Goal: Information Seeking & Learning: Learn about a topic

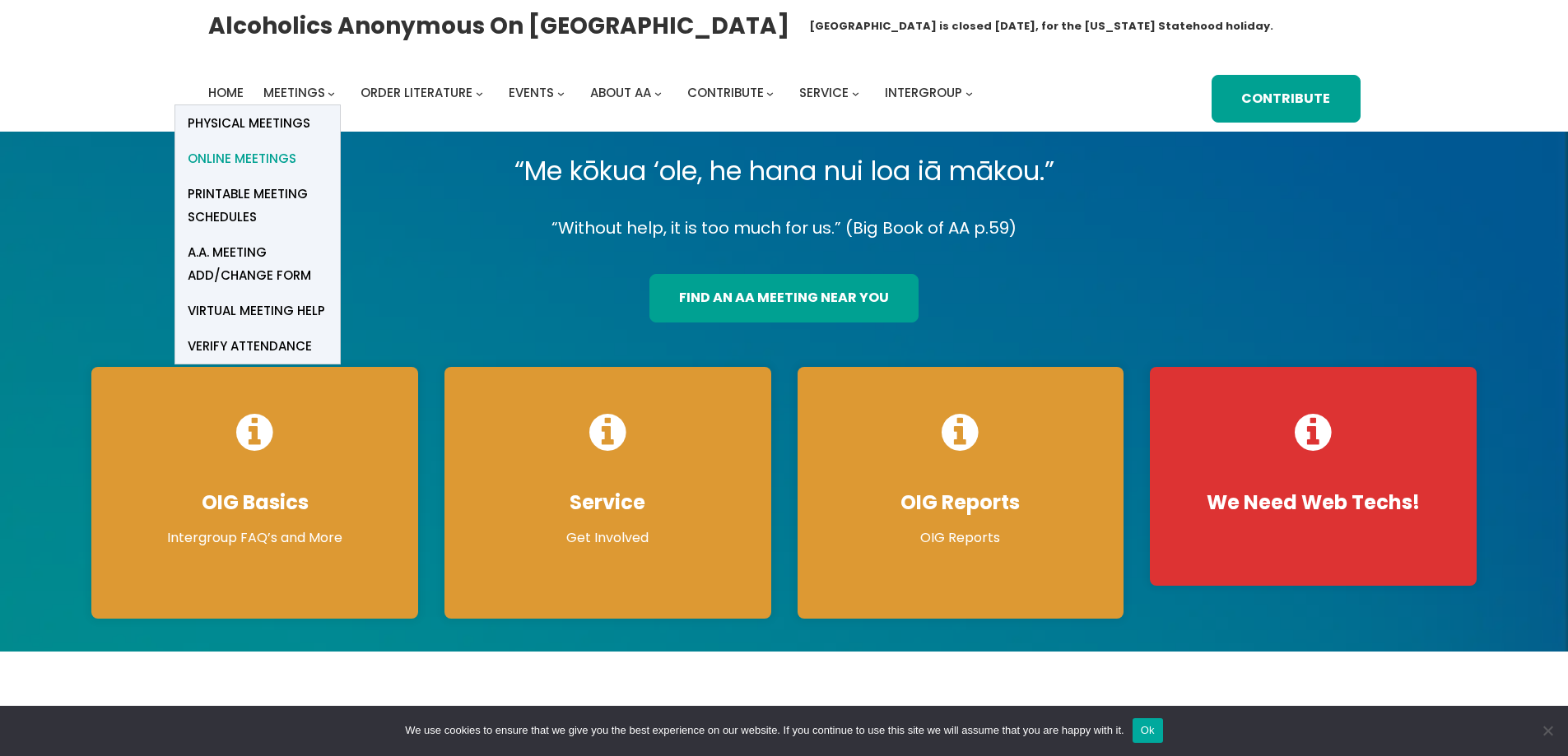
click at [281, 161] on span "Online Meetings" at bounding box center [241, 158] width 108 height 23
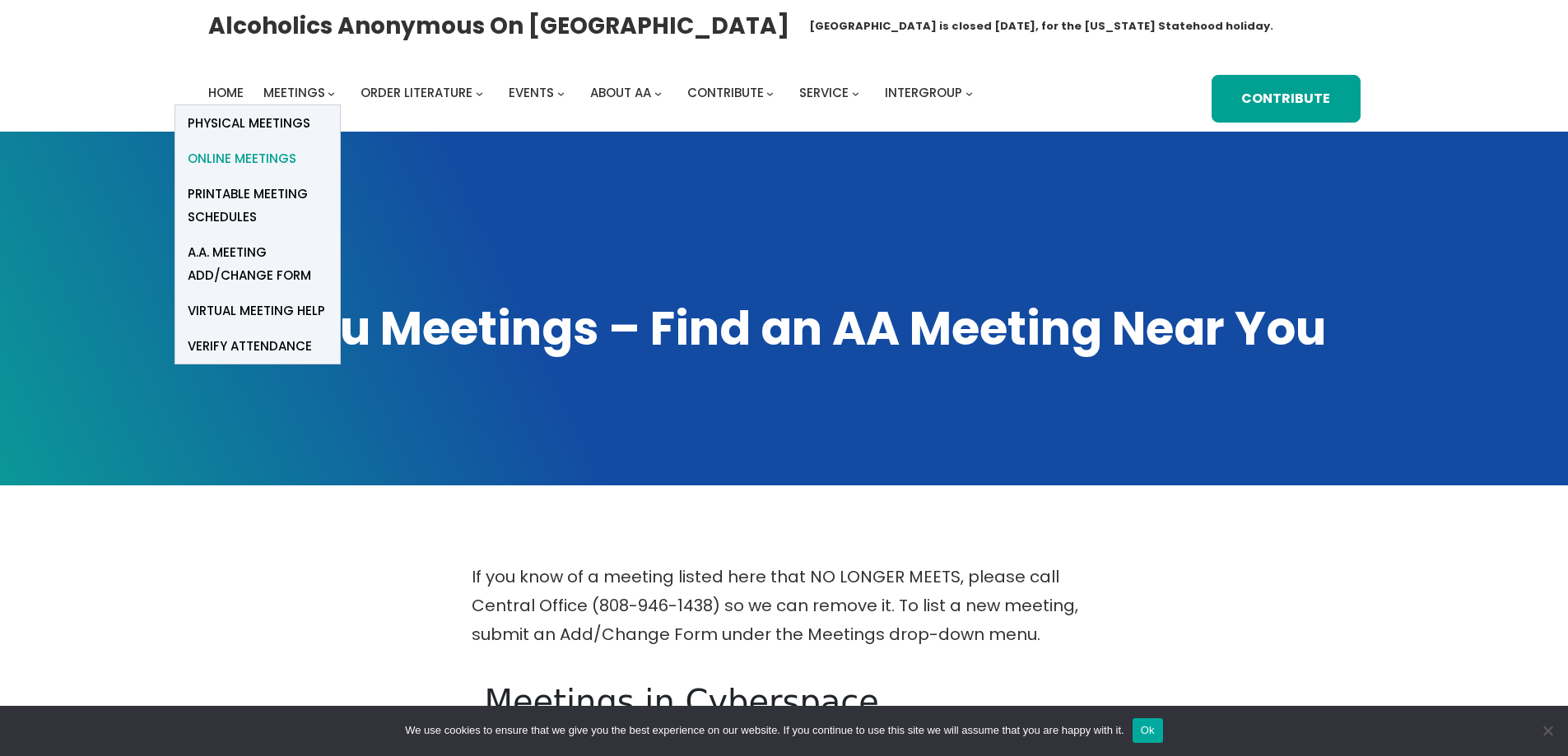
click at [261, 163] on span "Online Meetings" at bounding box center [241, 158] width 108 height 23
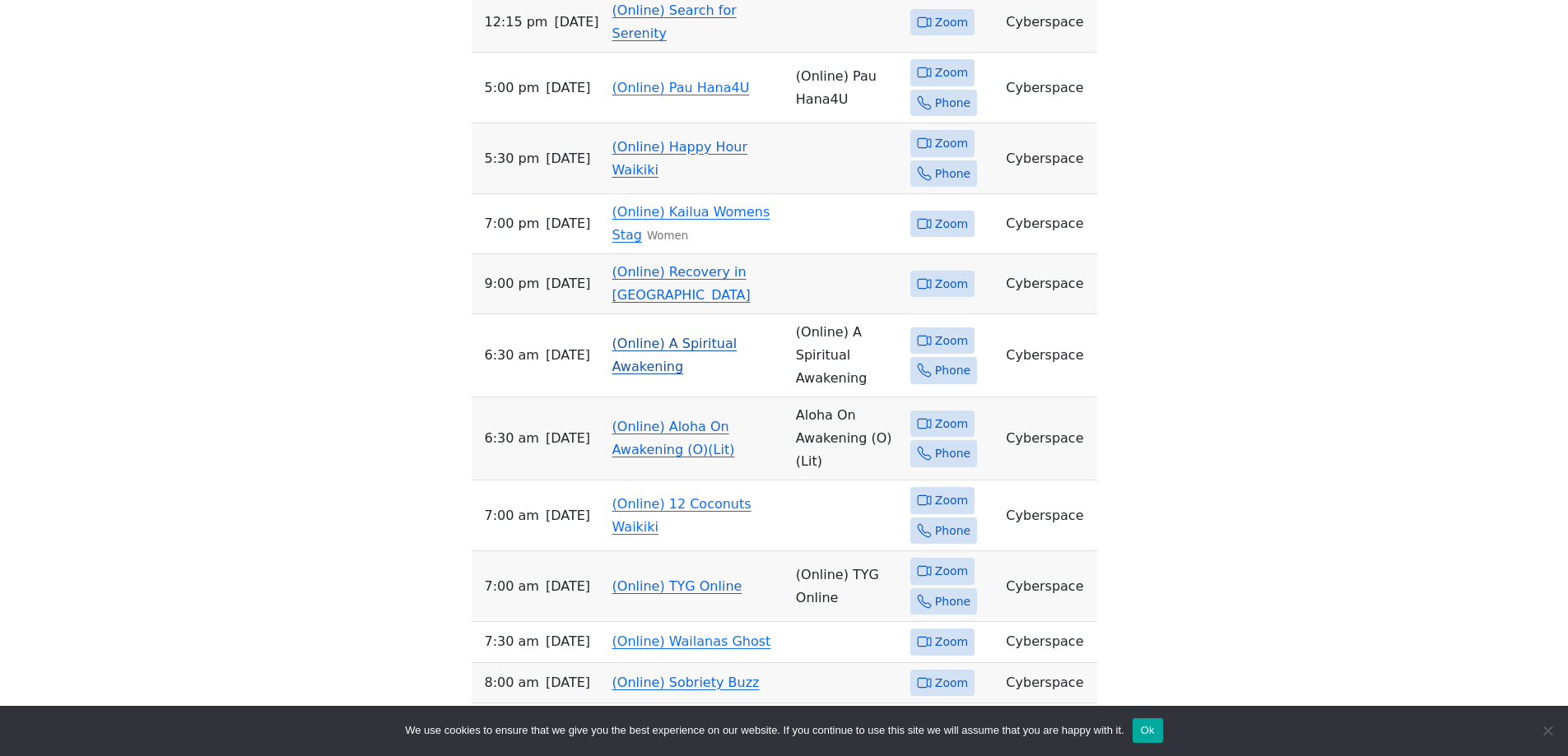
scroll to position [905, 0]
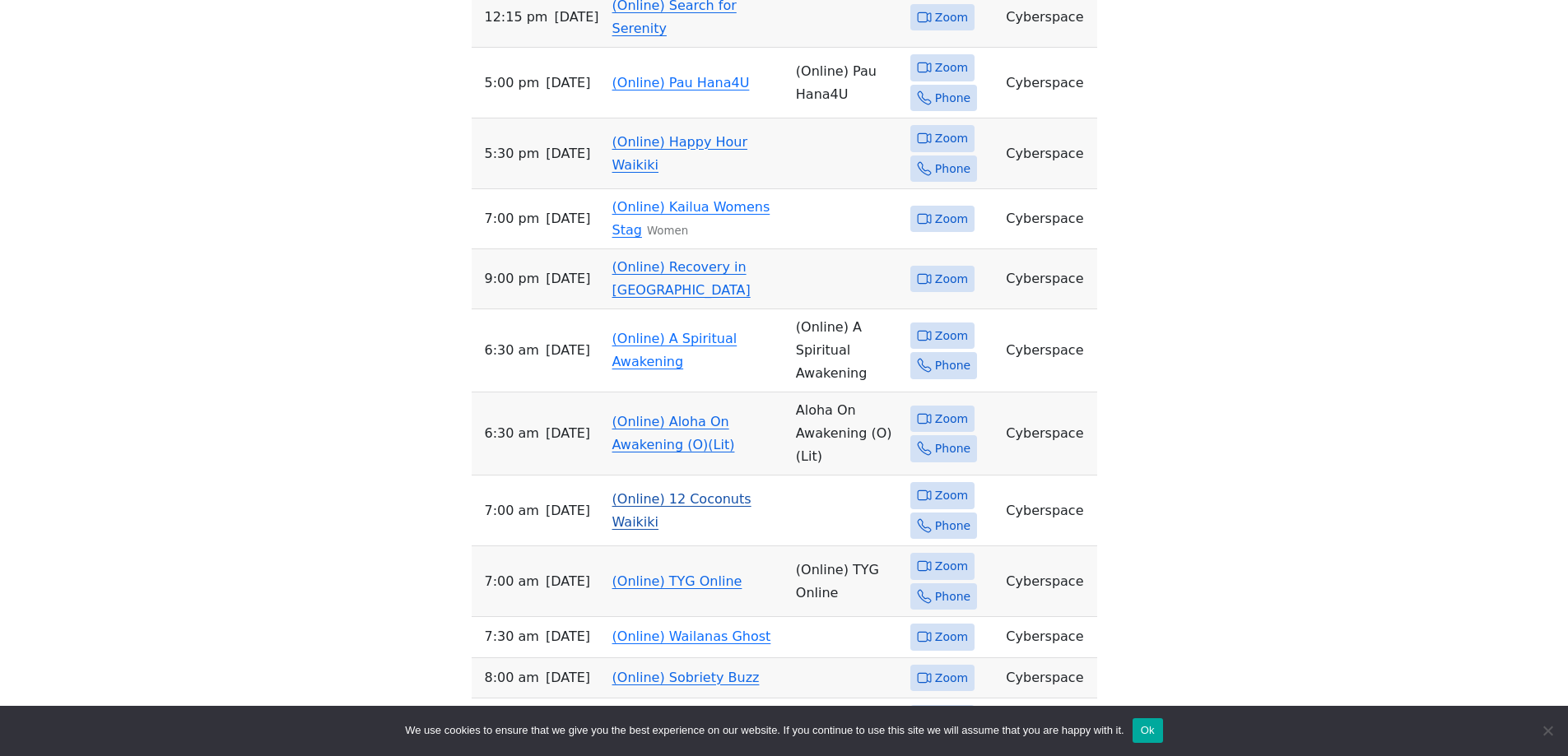
click at [714, 491] on link "(Online) 12 Coconuts Waikiki" at bounding box center [682, 510] width 139 height 39
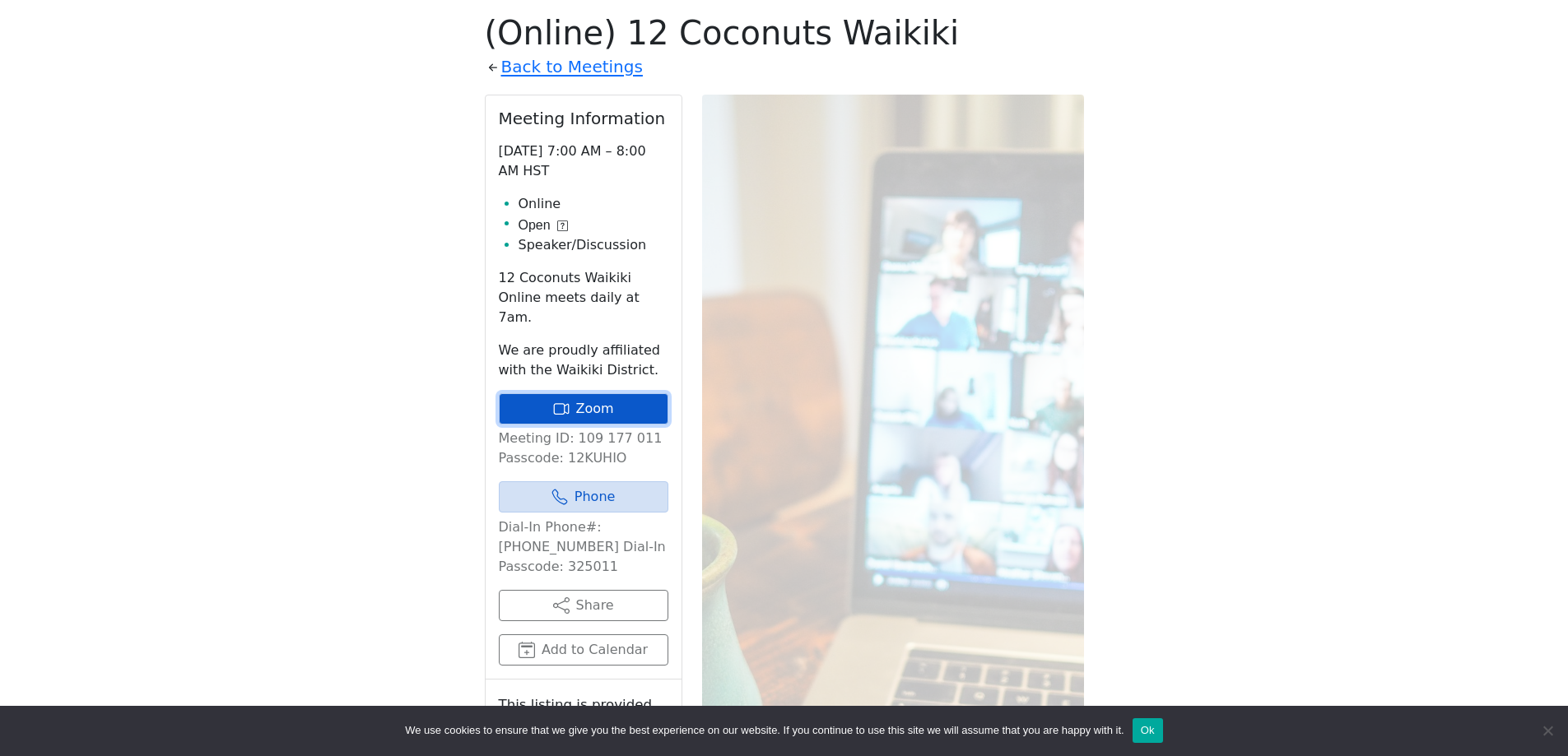
click at [582, 393] on link "Zoom" at bounding box center [583, 408] width 169 height 31
